Goal: Navigation & Orientation: Understand site structure

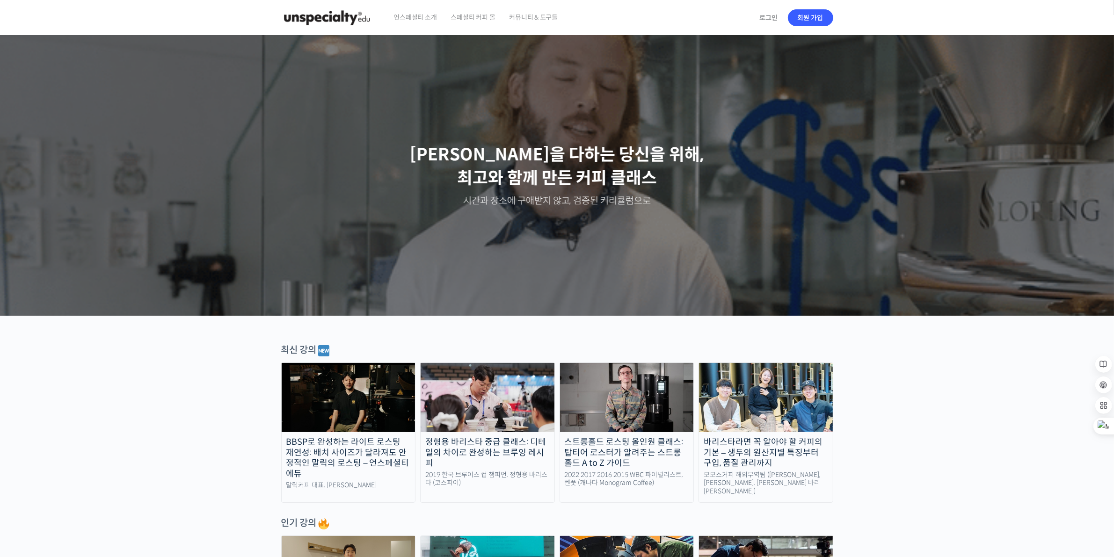
click at [537, 15] on span "커뮤니티 & 도구들" at bounding box center [533, 18] width 49 height 36
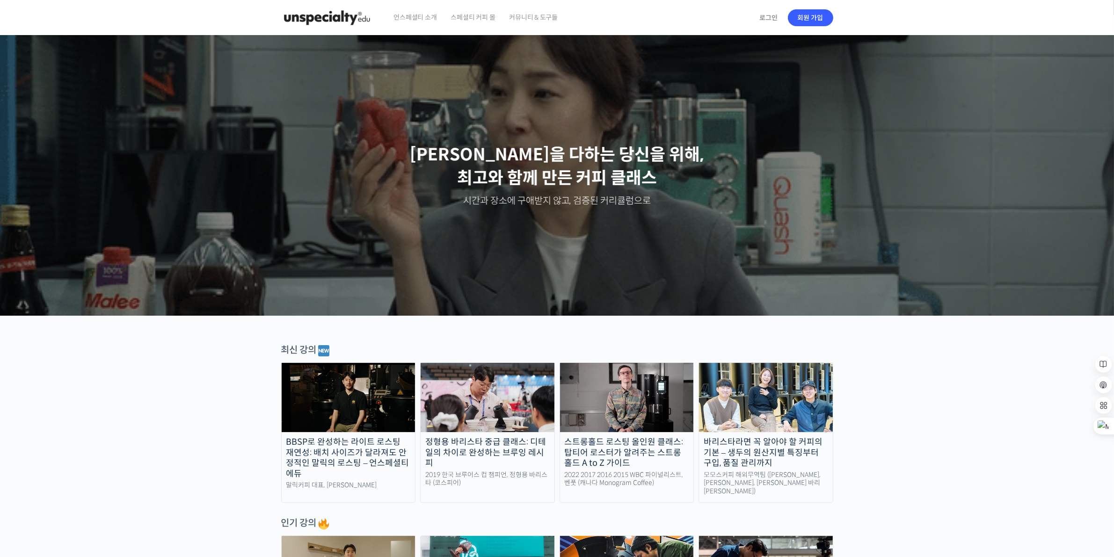
click at [398, 15] on span "언스페셜티 소개" at bounding box center [415, 18] width 43 height 36
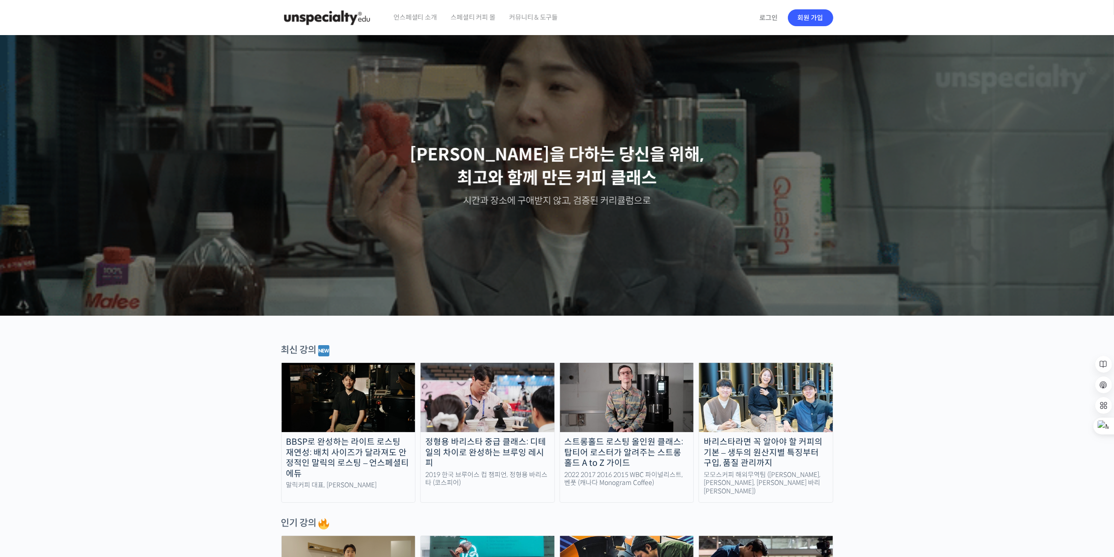
click at [597, 15] on div "언스페셜티 소개 스페셜티 커피 몰 커뮤니티 & 도구들" at bounding box center [570, 18] width 367 height 36
